Goal: Check status: Check status

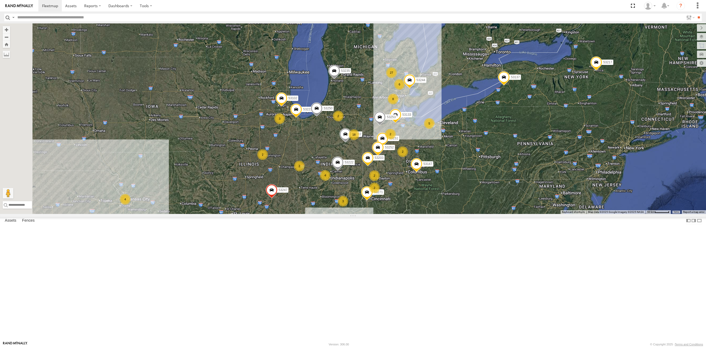
drag, startPoint x: 225, startPoint y: 168, endPoint x: 243, endPoint y: 168, distance: 18.1
click at [243, 168] on div "53271 53147 53223 53272 53247 53151 53222 53258 53250 53203 53102 53133 53217 5…" at bounding box center [353, 118] width 706 height 191
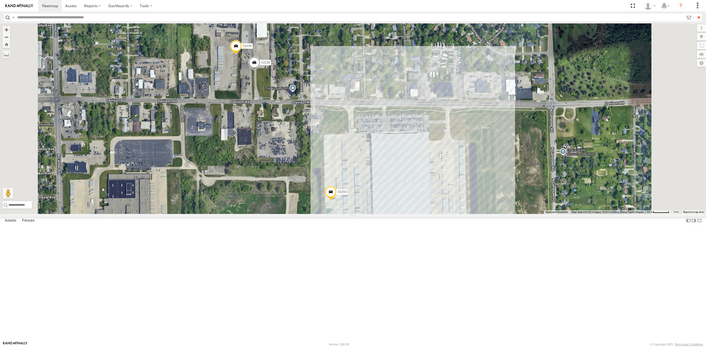
drag, startPoint x: 334, startPoint y: 110, endPoint x: 303, endPoint y: 153, distance: 53.3
click at [303, 153] on div "53271 53147 53223 53272 53247 53151 53222 53258 53250 53203 53102 53133 53217 5…" at bounding box center [353, 118] width 706 height 191
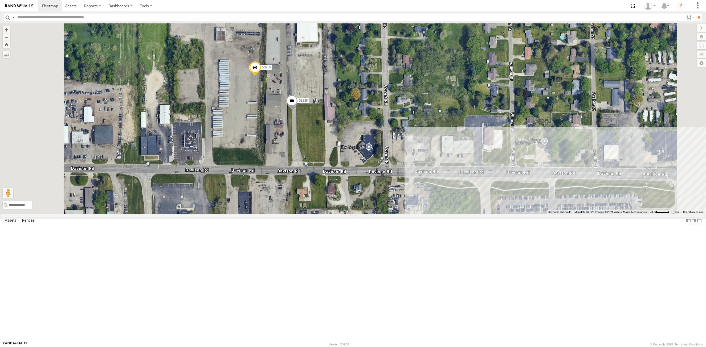
drag, startPoint x: 314, startPoint y: 168, endPoint x: 332, endPoint y: 222, distance: 56.8
click at [332, 214] on div "53271 53147 53223 53272 53247 53151 53222 53258 53250 53203 53102 53133 53217 5…" at bounding box center [353, 118] width 706 height 191
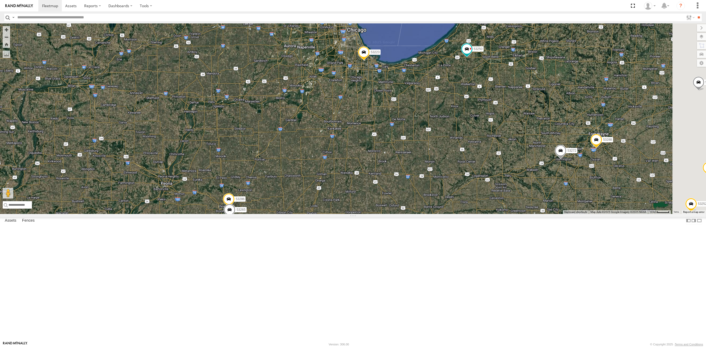
drag, startPoint x: 403, startPoint y: 216, endPoint x: 398, endPoint y: 225, distance: 10.3
click at [398, 214] on div "53206 53215 53234 53271 53147 53280 53216 53106 53223 53272 53279 53247 53275 5…" at bounding box center [353, 118] width 706 height 191
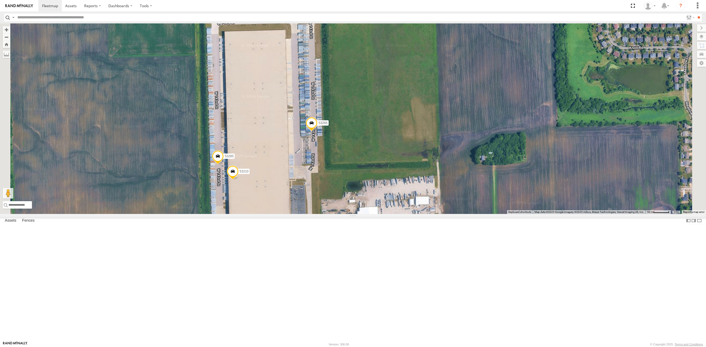
click at [238, 180] on span at bounding box center [233, 173] width 12 height 14
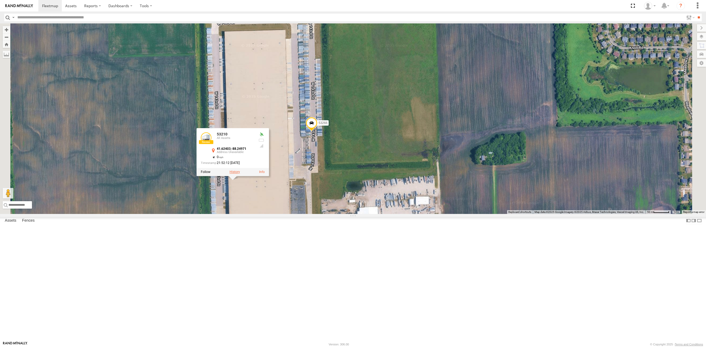
click at [240, 174] on label at bounding box center [234, 172] width 10 height 4
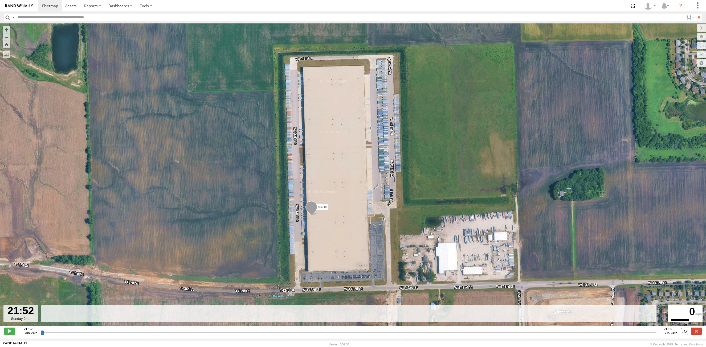
drag, startPoint x: 43, startPoint y: 335, endPoint x: 469, endPoint y: 342, distance: 425.8
click at [469, 335] on input "range" at bounding box center [349, 332] width 616 height 5
click at [7, 17] on input "button" at bounding box center [7, 18] width 7 height 8
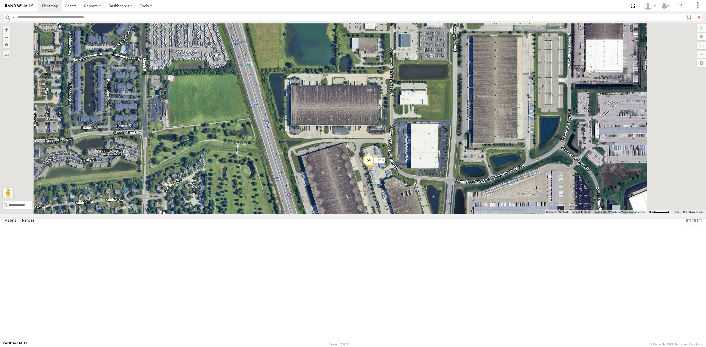
click at [374, 169] on span at bounding box center [369, 161] width 12 height 14
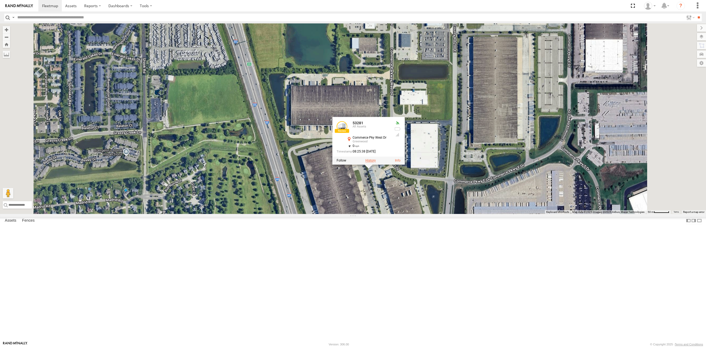
click at [376, 163] on label at bounding box center [370, 161] width 10 height 4
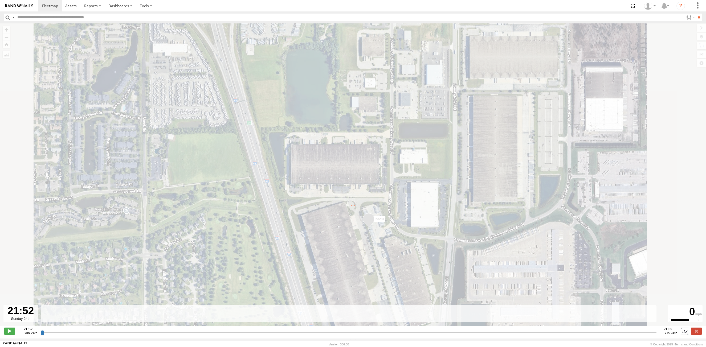
type input "**********"
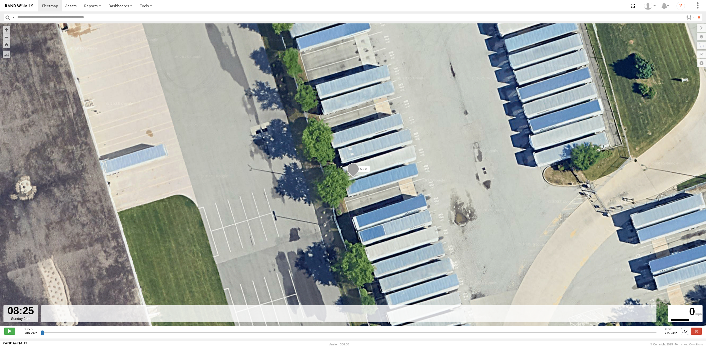
click at [5, 14] on input "button" at bounding box center [7, 18] width 7 height 8
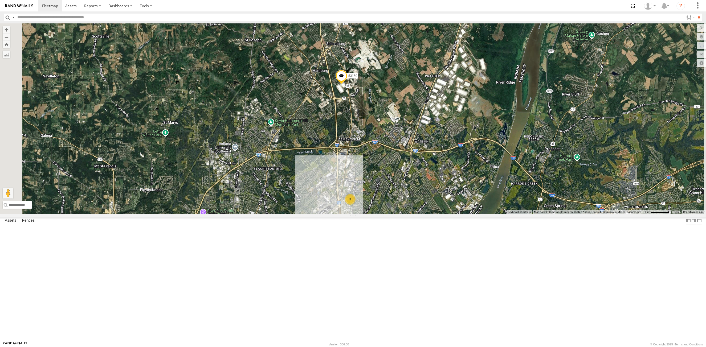
drag, startPoint x: 386, startPoint y: 172, endPoint x: 387, endPoint y: 178, distance: 5.9
click at [387, 178] on div "53206 53234 53271 53147 53280 53216 53223 53272 53279 53247 53209 53225 53131 5…" at bounding box center [353, 118] width 706 height 191
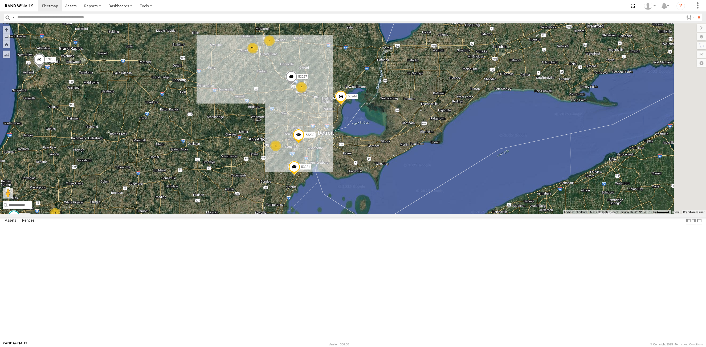
drag, startPoint x: 342, startPoint y: 91, endPoint x: 326, endPoint y: 150, distance: 61.6
click at [326, 150] on div "53271 53147 53223 53272 53247 53151 53222 53258 53250 53203 53102 53133 53217 5…" at bounding box center [353, 118] width 706 height 191
